Goal: Task Accomplishment & Management: Manage account settings

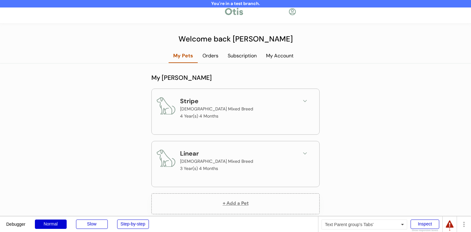
click at [238, 59] on div "Subscription" at bounding box center [242, 55] width 38 height 7
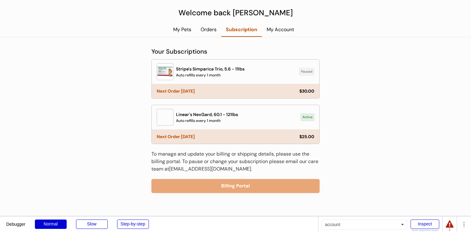
scroll to position [26, 0]
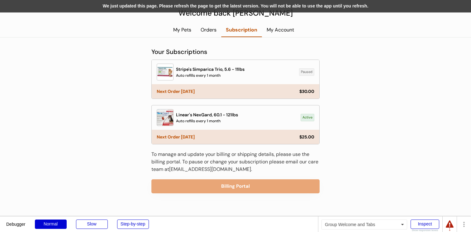
click at [178, 12] on div "We just updated this page. Please refresh the page to get the latest version. Y…" at bounding box center [235, 6] width 471 height 12
